Goal: Transaction & Acquisition: Purchase product/service

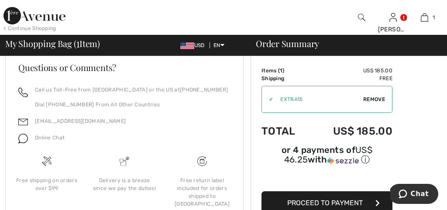
scroll to position [372, 0]
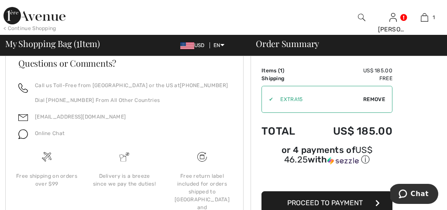
click at [352, 203] on span "Proceed to Payment" at bounding box center [325, 203] width 76 height 8
click at [378, 204] on icon "button" at bounding box center [378, 203] width 4 height 7
click at [352, 204] on span "Proceed to Payment" at bounding box center [325, 203] width 76 height 8
click at [376, 200] on icon "button" at bounding box center [378, 203] width 4 height 7
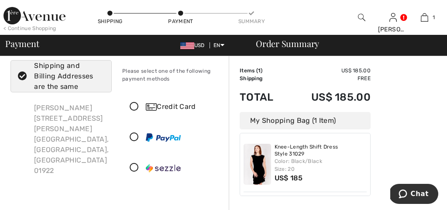
scroll to position [20, 0]
click at [135, 102] on icon at bounding box center [134, 106] width 23 height 9
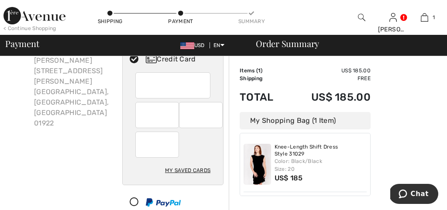
scroll to position [68, 0]
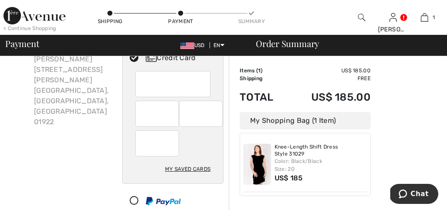
click at [191, 169] on div "My Saved Cards" at bounding box center [187, 169] width 45 height 15
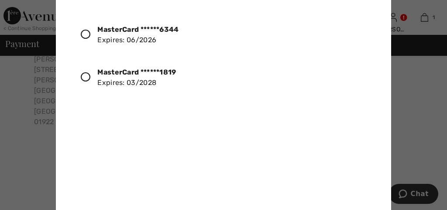
click at [90, 74] on icon at bounding box center [86, 77] width 10 height 10
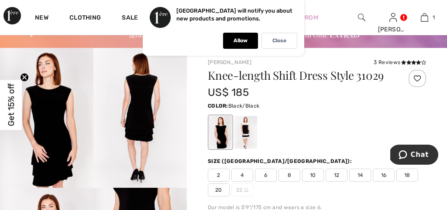
scroll to position [51, 0]
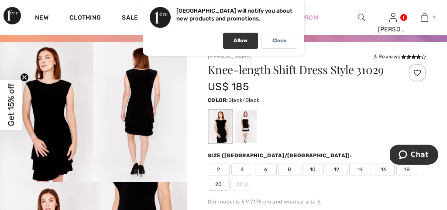
click at [244, 39] on p "Allow" at bounding box center [241, 41] width 14 height 7
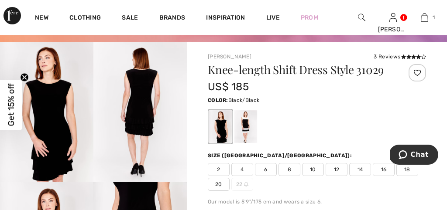
click at [217, 184] on span "20" at bounding box center [219, 184] width 22 height 13
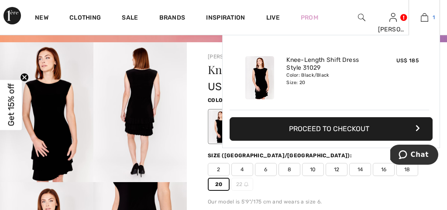
click at [425, 16] on img at bounding box center [424, 17] width 7 height 10
click at [312, 64] on link "Knee-Length Shift Dress Style 31029" at bounding box center [329, 64] width 86 height 16
click at [320, 128] on button "Proceed to Checkout" at bounding box center [331, 129] width 203 height 24
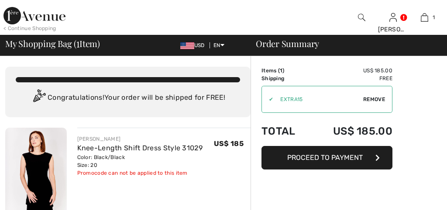
click at [290, 128] on td "Total" at bounding box center [286, 132] width 48 height 30
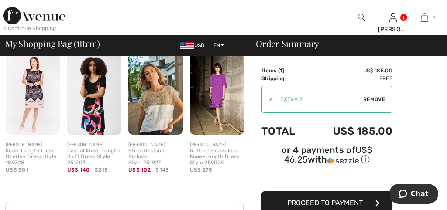
scroll to position [234, 0]
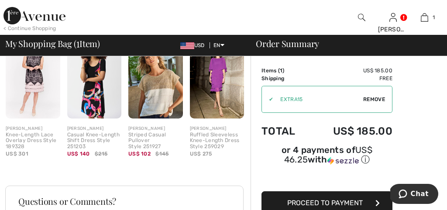
click at [298, 203] on span "Proceed to Payment" at bounding box center [325, 203] width 76 height 8
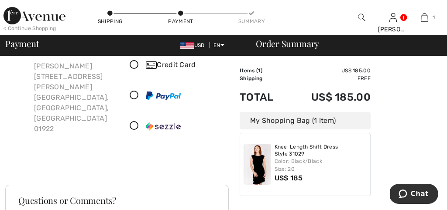
scroll to position [60, 0]
click at [136, 63] on icon at bounding box center [134, 66] width 23 height 9
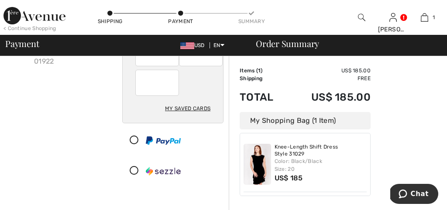
scroll to position [142, 0]
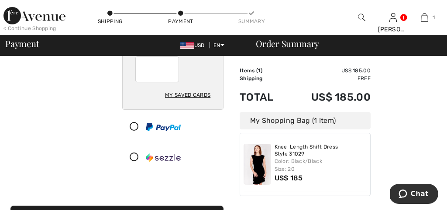
click at [188, 98] on div "My Saved Cards" at bounding box center [187, 95] width 45 height 15
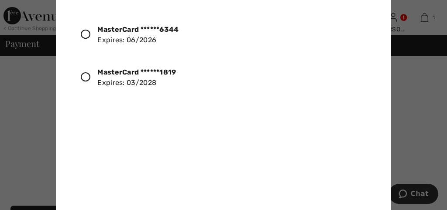
click at [83, 77] on icon at bounding box center [86, 77] width 10 height 10
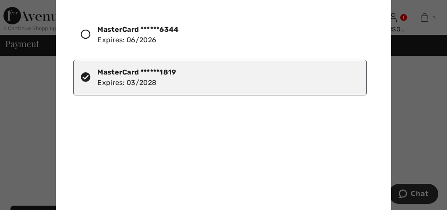
click at [282, 60] on div "MasterCard ******1819 Expires: 03/2028" at bounding box center [219, 78] width 293 height 36
click at [205, 153] on div "MasterCard ******6344 Expires: 06/2026 MasterCard ******1819 Expires: 03/2028" at bounding box center [225, 108] width 304 height 197
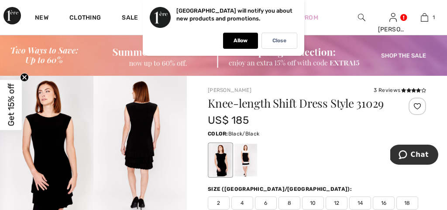
scroll to position [25, 0]
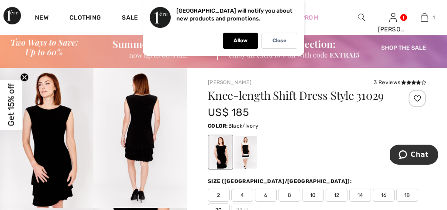
click at [252, 149] on div at bounding box center [245, 152] width 23 height 33
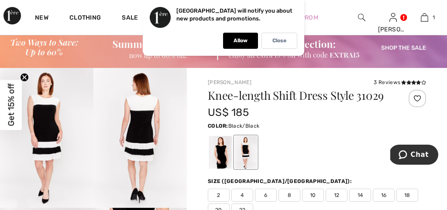
click at [220, 160] on div at bounding box center [220, 152] width 23 height 33
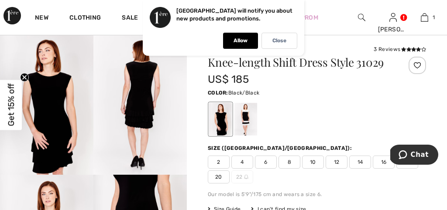
scroll to position [59, 0]
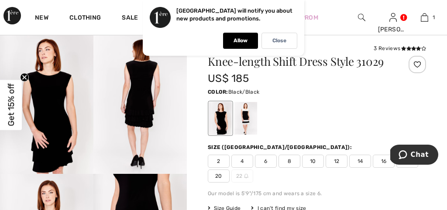
click at [219, 176] on span "20" at bounding box center [219, 176] width 22 height 13
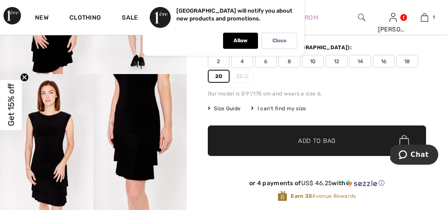
scroll to position [162, 0]
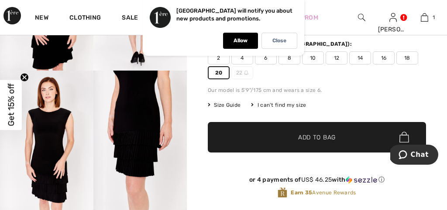
drag, startPoint x: 298, startPoint y: 138, endPoint x: 372, endPoint y: 108, distance: 79.5
click at [372, 108] on div "Knee-length Shift Dress Style 31029 US$ 185 Color: Black/Black Size (CA/US): 2 …" at bounding box center [317, 82] width 218 height 261
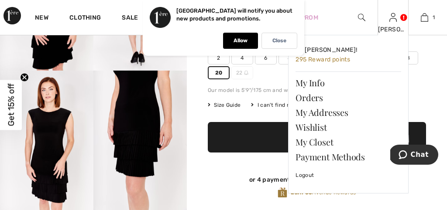
click at [397, 19] on div "Irene Hi, Irene! 295 Reward points My Info Orders My Addresses Wishlist My Clos…" at bounding box center [393, 17] width 31 height 35
click at [315, 157] on link "Payment Methods" at bounding box center [349, 157] width 106 height 15
click at [322, 156] on link "Payment Methods" at bounding box center [349, 157] width 106 height 15
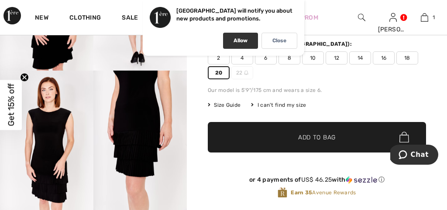
click at [248, 45] on div "Allow" at bounding box center [240, 41] width 35 height 16
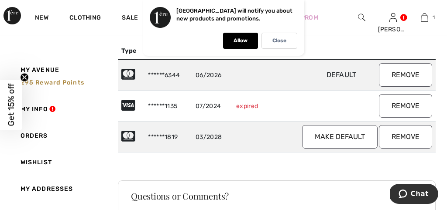
scroll to position [62, 0]
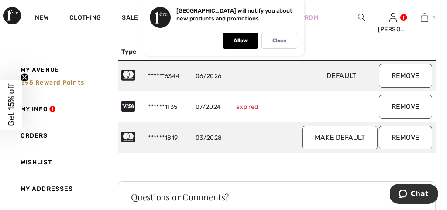
click at [349, 137] on button "Make default" at bounding box center [340, 138] width 76 height 24
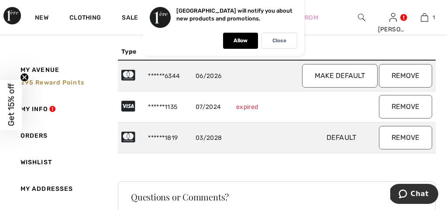
click at [408, 106] on button "Remove" at bounding box center [405, 107] width 53 height 24
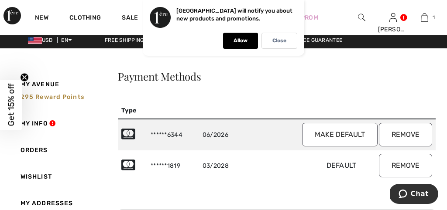
scroll to position [2, 0]
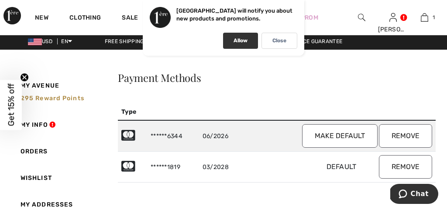
click at [245, 42] on p "Allow" at bounding box center [241, 41] width 14 height 7
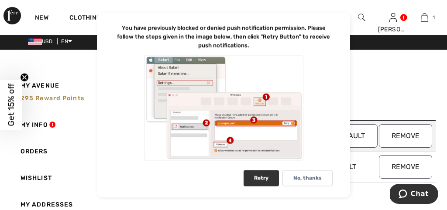
click at [265, 181] on div "Retry" at bounding box center [261, 179] width 35 height 16
click at [290, 179] on div "No, thanks" at bounding box center [308, 179] width 50 height 16
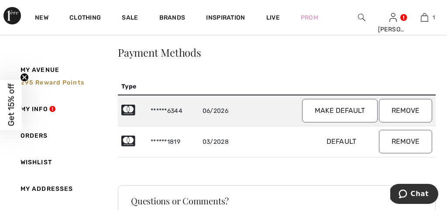
scroll to position [28, 0]
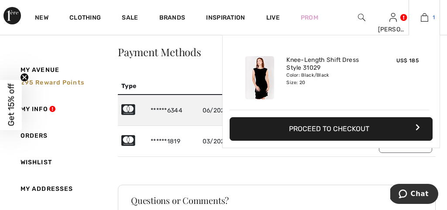
click at [423, 17] on img at bounding box center [424, 17] width 7 height 10
click at [334, 127] on button "Proceed to Checkout" at bounding box center [331, 129] width 203 height 24
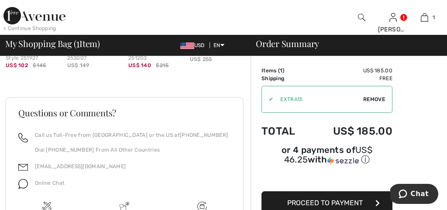
scroll to position [328, 0]
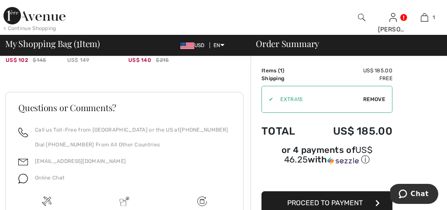
click at [327, 199] on button "Proceed to Payment" at bounding box center [327, 204] width 131 height 24
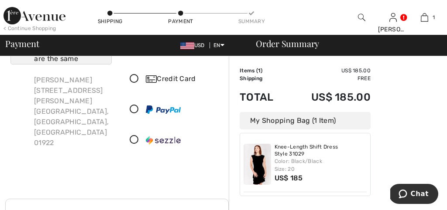
scroll to position [49, 0]
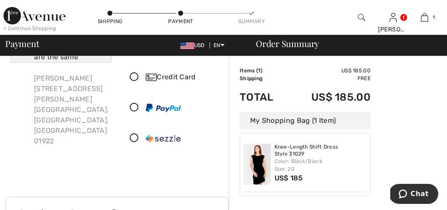
click at [139, 76] on icon at bounding box center [134, 77] width 23 height 9
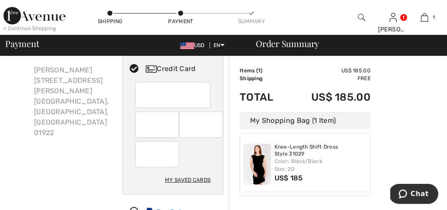
scroll to position [57, 0]
drag, startPoint x: 190, startPoint y: 179, endPoint x: 195, endPoint y: 187, distance: 9.2
click at [195, 187] on div "My Saved Cards" at bounding box center [187, 180] width 45 height 15
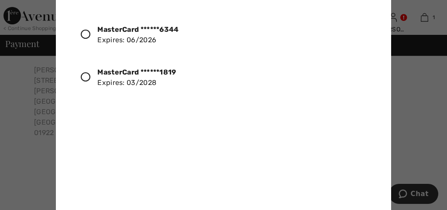
click at [86, 76] on icon at bounding box center [86, 77] width 10 height 10
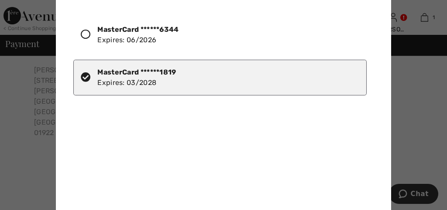
click at [252, 126] on div "MasterCard ******6344 Expires: 06/2026 MasterCard ******1819 Expires: 03/2028" at bounding box center [225, 108] width 304 height 197
click at [423, 97] on div at bounding box center [223, 105] width 447 height 210
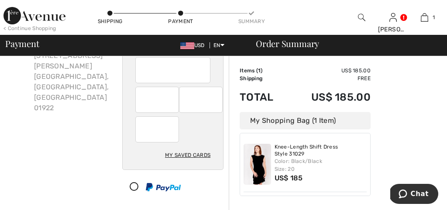
scroll to position [83, 0]
click at [190, 153] on div "My Saved Cards" at bounding box center [187, 155] width 45 height 15
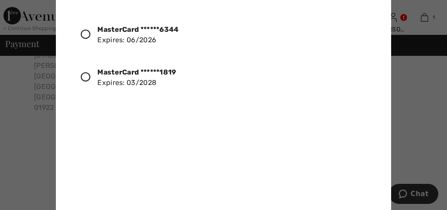
click at [85, 78] on icon at bounding box center [86, 77] width 10 height 10
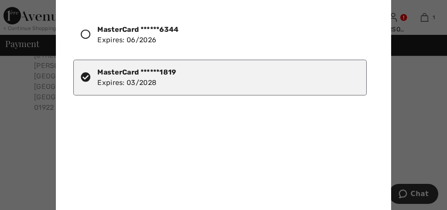
click at [270, 158] on div "MasterCard ******6344 Expires: 06/2026 MasterCard ******1819 Expires: 03/2028" at bounding box center [225, 108] width 304 height 197
click at [407, 139] on div at bounding box center [223, 105] width 447 height 210
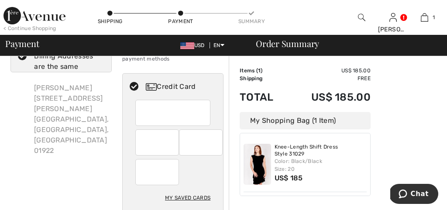
scroll to position [39, 0]
click at [216, 110] on div "My Saved Cards" at bounding box center [173, 156] width 100 height 113
click at [190, 197] on div "My Saved Cards" at bounding box center [187, 198] width 45 height 15
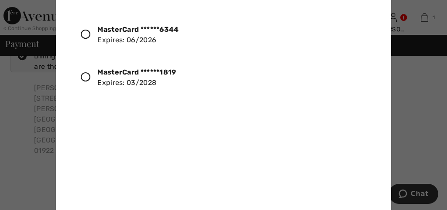
click at [87, 77] on icon at bounding box center [86, 77] width 10 height 10
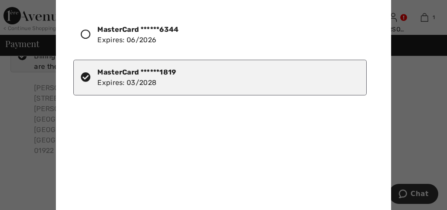
click at [422, 117] on div at bounding box center [223, 105] width 447 height 210
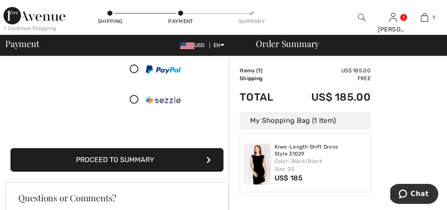
scroll to position [201, 0]
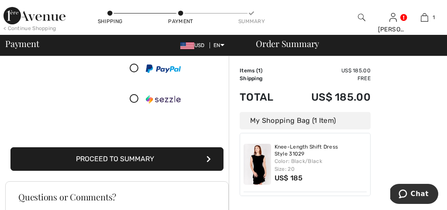
click at [198, 155] on button "Proceed to Summary" at bounding box center [116, 160] width 213 height 24
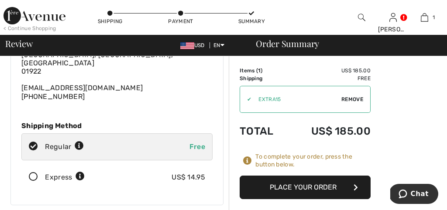
scroll to position [85, 0]
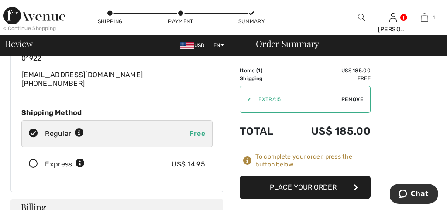
click at [38, 160] on icon at bounding box center [33, 164] width 23 height 9
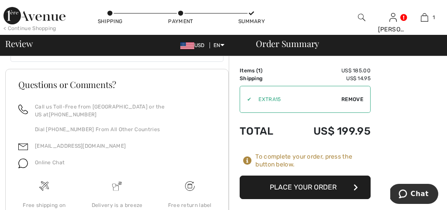
scroll to position [579, 0]
click at [310, 182] on button "Place Your Order" at bounding box center [305, 188] width 131 height 24
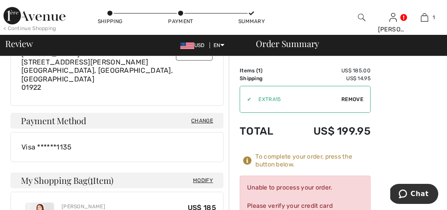
scroll to position [245, 0]
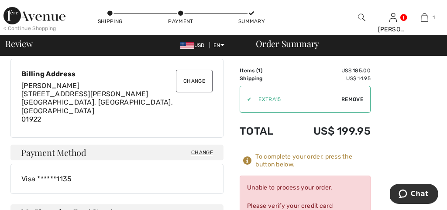
click at [202, 149] on span "Change" at bounding box center [202, 153] width 22 height 8
click at [204, 149] on span "Change" at bounding box center [202, 153] width 22 height 8
click at [203, 149] on span "Change" at bounding box center [202, 153] width 22 height 8
click at [200, 149] on span "Change" at bounding box center [202, 153] width 22 height 8
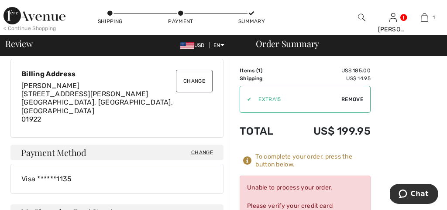
click at [100, 164] on div "Visa ******1135" at bounding box center [116, 179] width 213 height 30
click at [54, 164] on div "Visa ******1135" at bounding box center [116, 179] width 213 height 30
click at [59, 175] on div "Visa ******1135" at bounding box center [116, 179] width 191 height 8
click at [203, 149] on span "Change" at bounding box center [202, 153] width 22 height 8
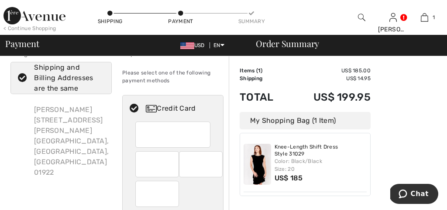
scroll to position [17, 0]
click at [174, 197] on div at bounding box center [157, 194] width 44 height 26
radio input "true"
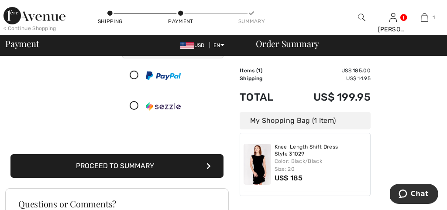
scroll to position [194, 0]
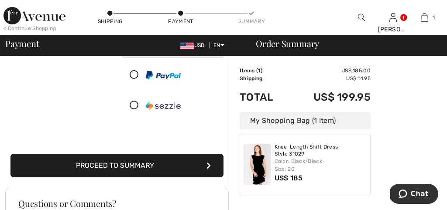
click at [173, 169] on button "Proceed to Summary" at bounding box center [116, 166] width 213 height 24
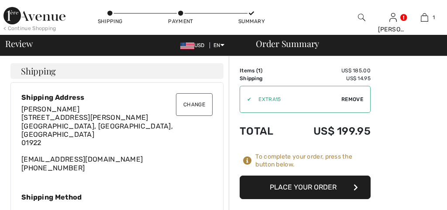
click at [213, 167] on div "Change Shipping Address [PERSON_NAME] [STREET_ADDRESS][PERSON_NAME] [EMAIL_ADDR…" at bounding box center [116, 180] width 213 height 195
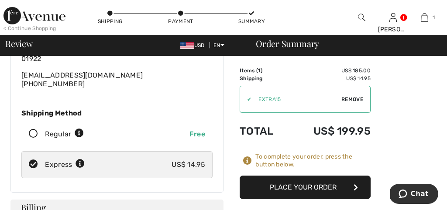
scroll to position [89, 0]
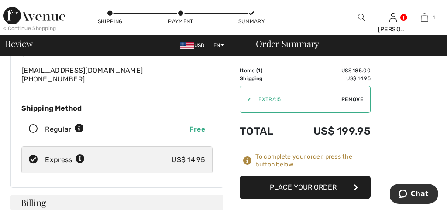
click at [312, 191] on button "Place Your Order" at bounding box center [305, 188] width 131 height 24
